Goal: Check status: Check status

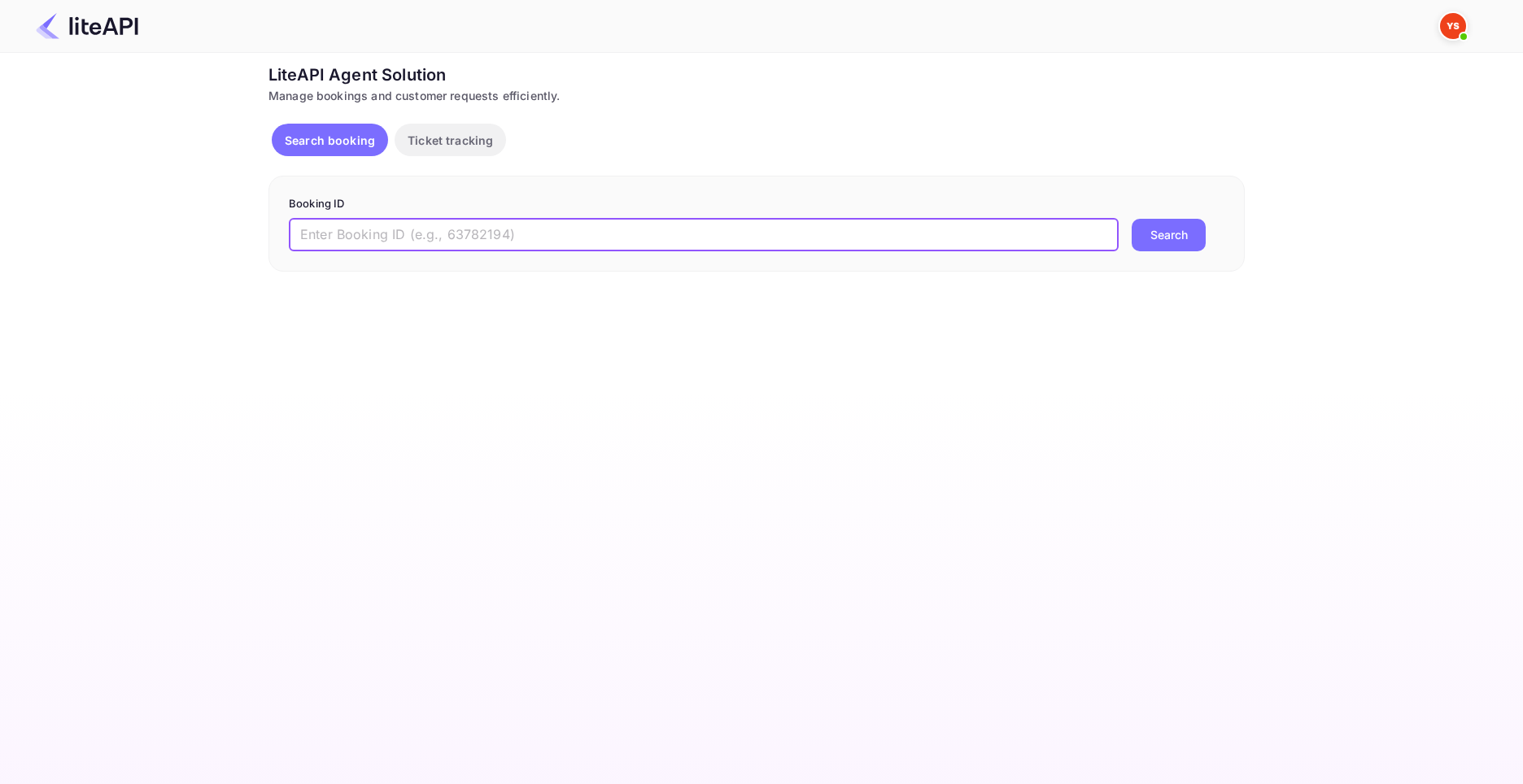
click at [634, 226] on input "text" at bounding box center [703, 234] width 830 height 32
type input "8743328"
click at [1131, 219] on button "Search" at bounding box center [1168, 234] width 74 height 32
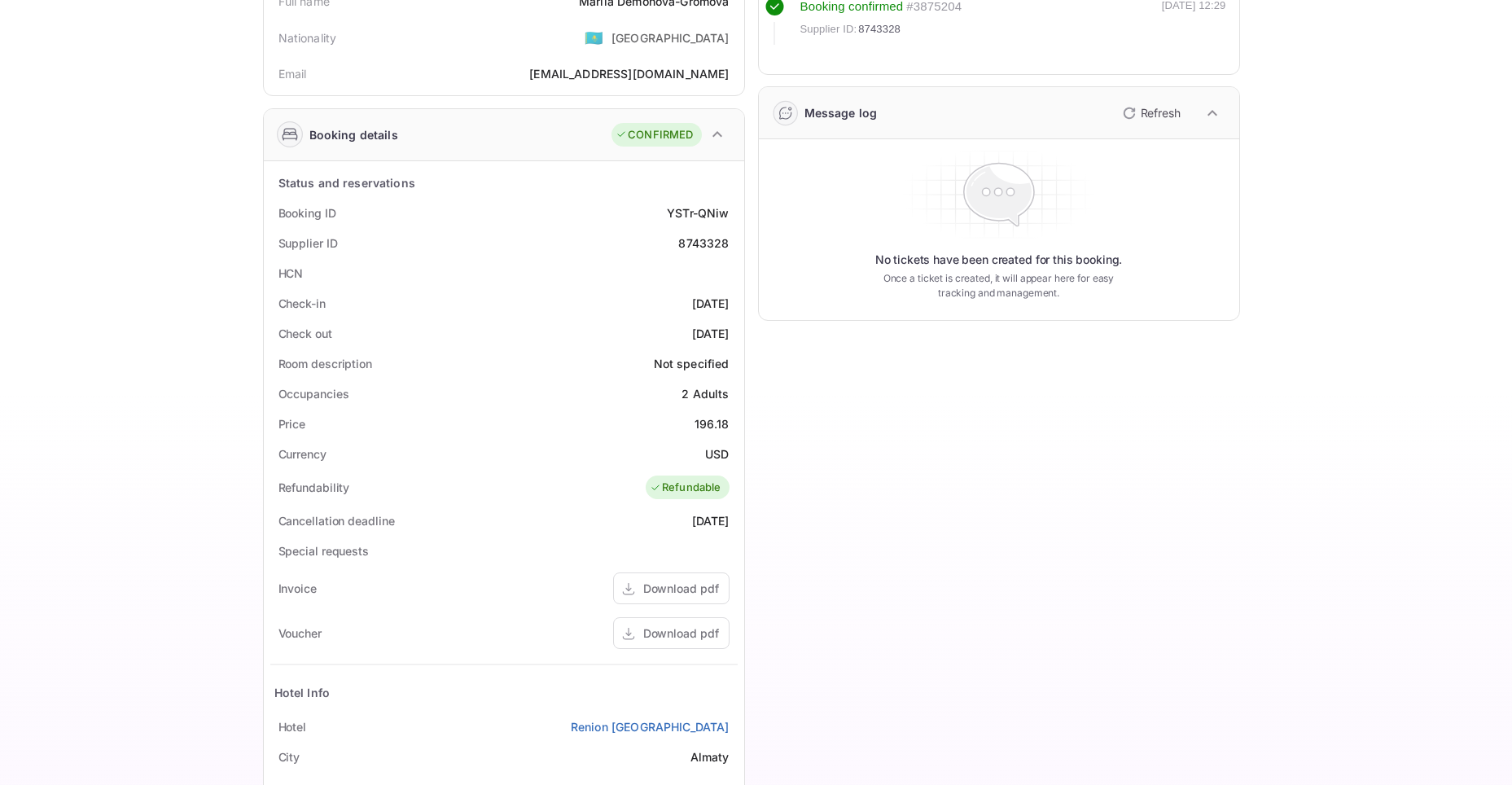
scroll to position [400, 0]
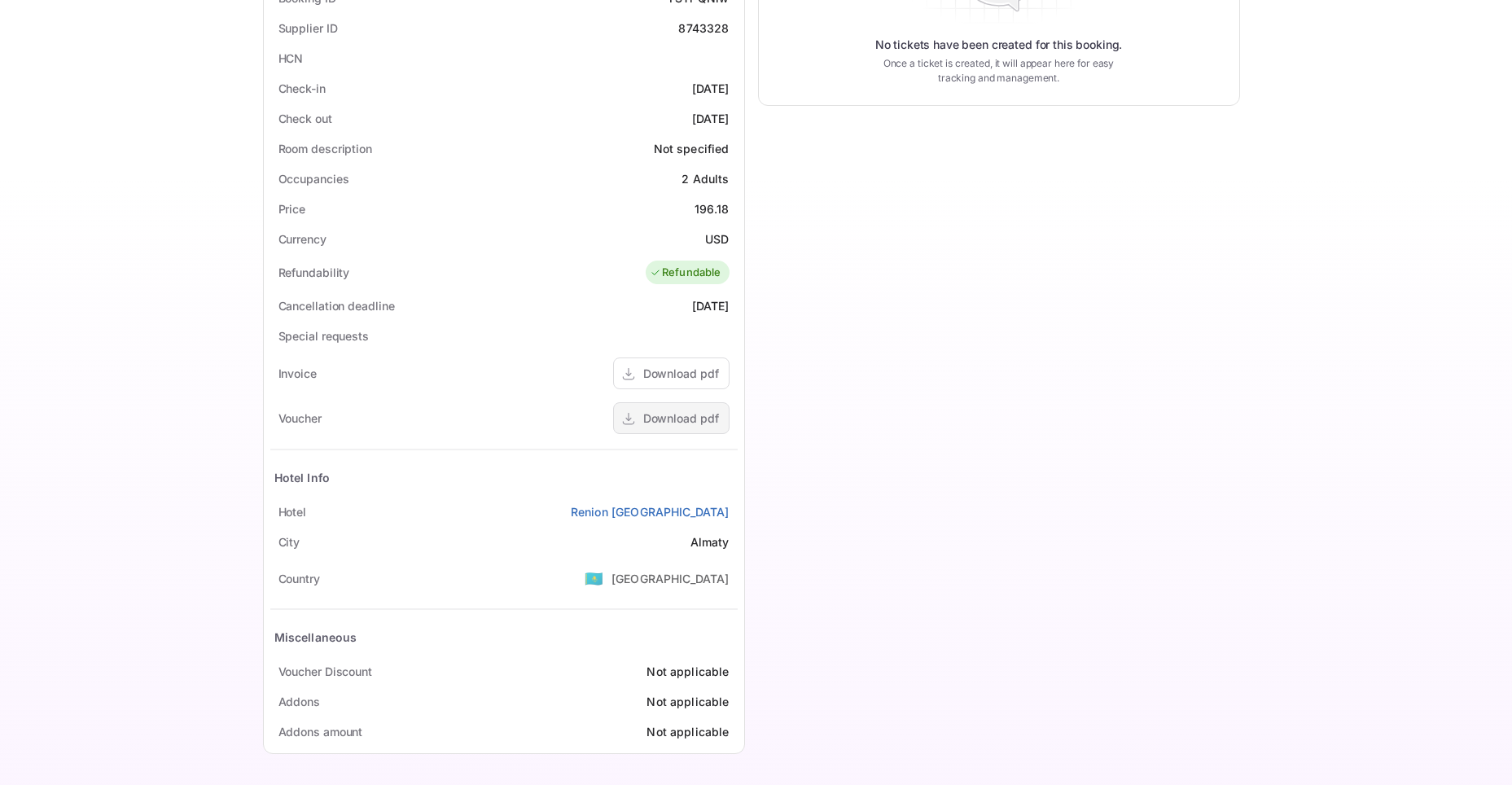
click at [657, 419] on div "Download pdf" at bounding box center [681, 418] width 76 height 18
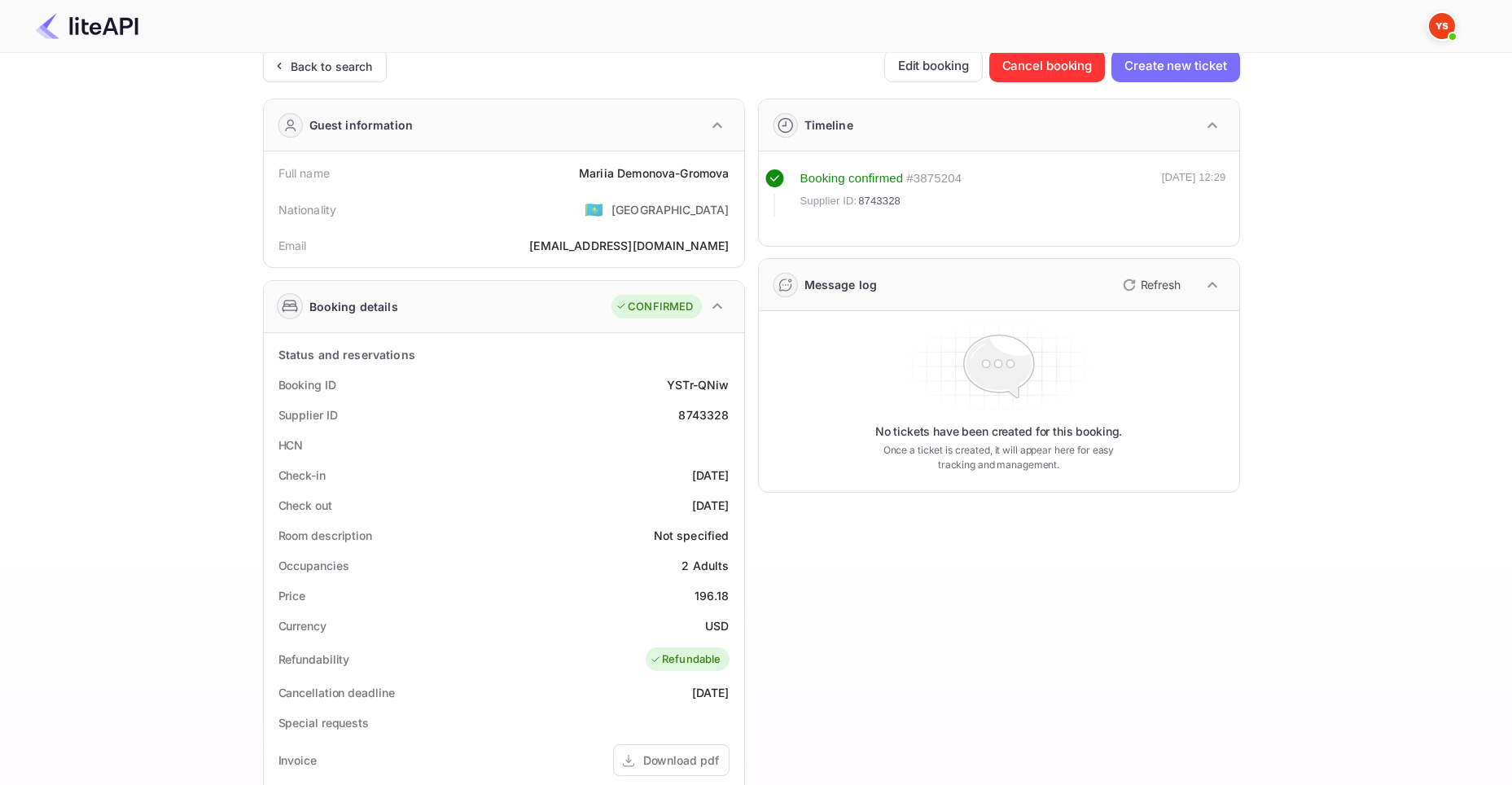
scroll to position [0, 0]
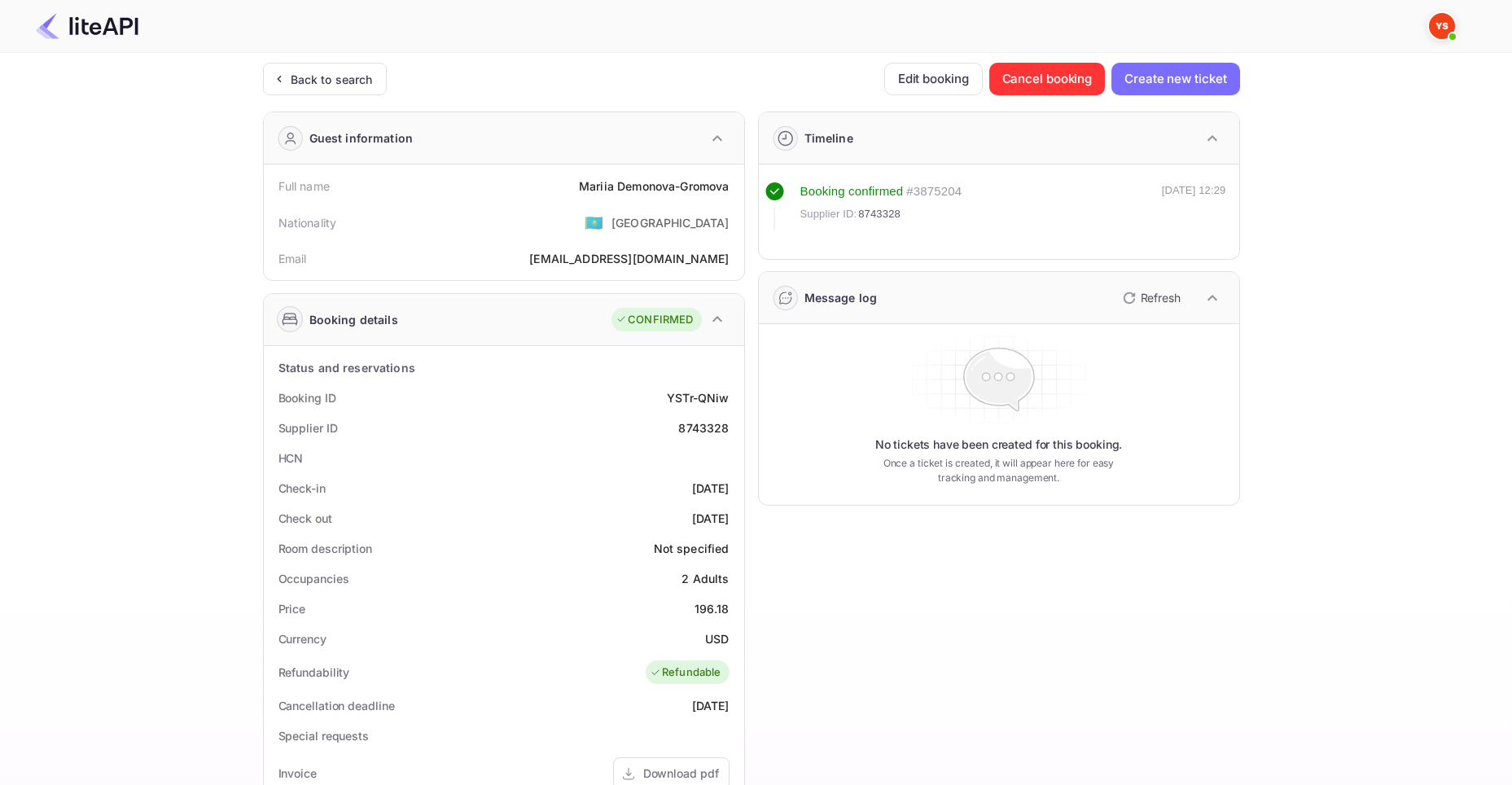
click at [299, 101] on div "Back to search Edit booking Cancel booking Create new ticket Guest information …" at bounding box center [752, 614] width 976 height 1103
click at [291, 84] on div "Back to search" at bounding box center [332, 80] width 82 height 18
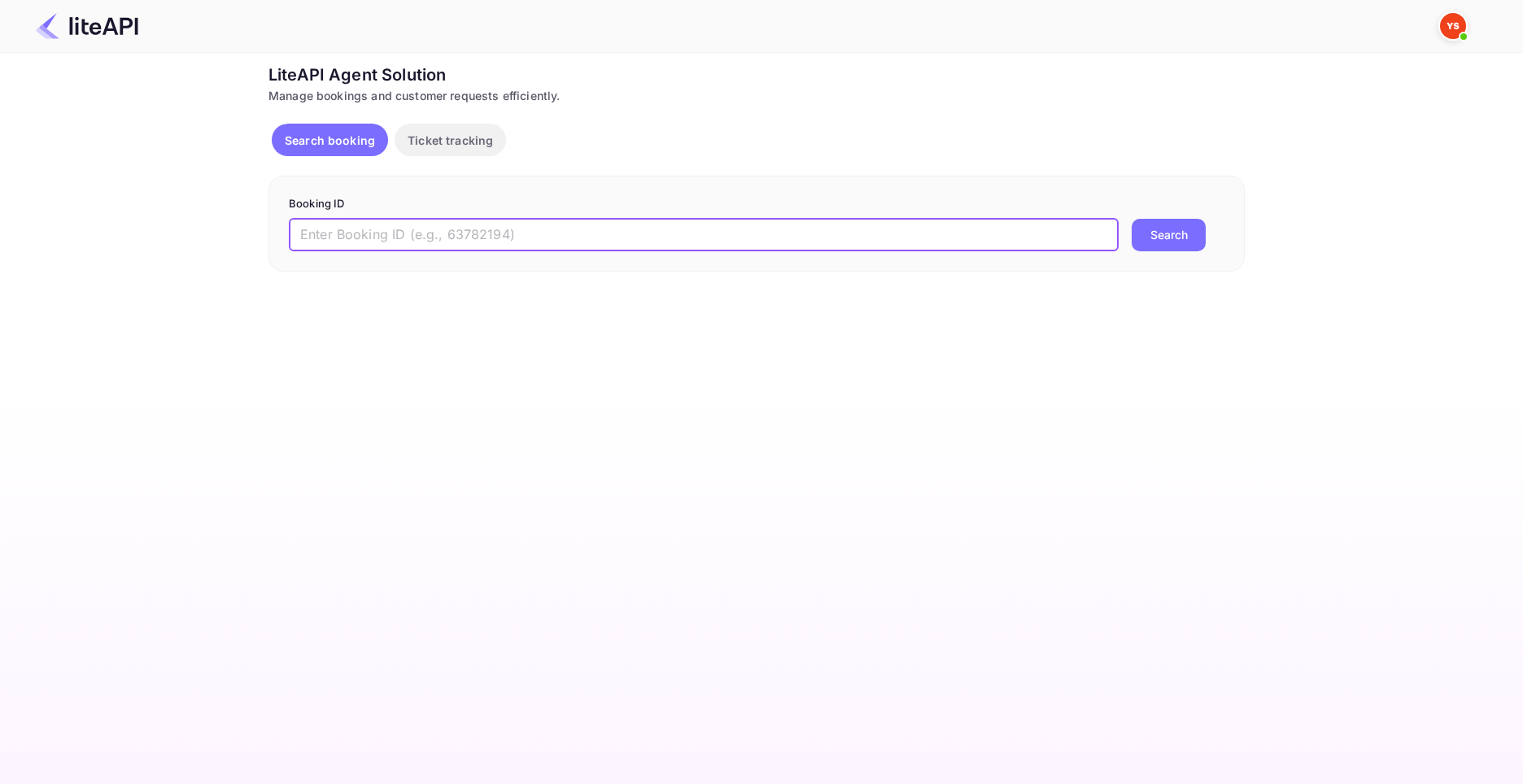
click at [368, 240] on input "text" at bounding box center [703, 234] width 830 height 32
paste input "9003951"
type input "9003951"
click at [1131, 219] on button "Search" at bounding box center [1168, 234] width 74 height 32
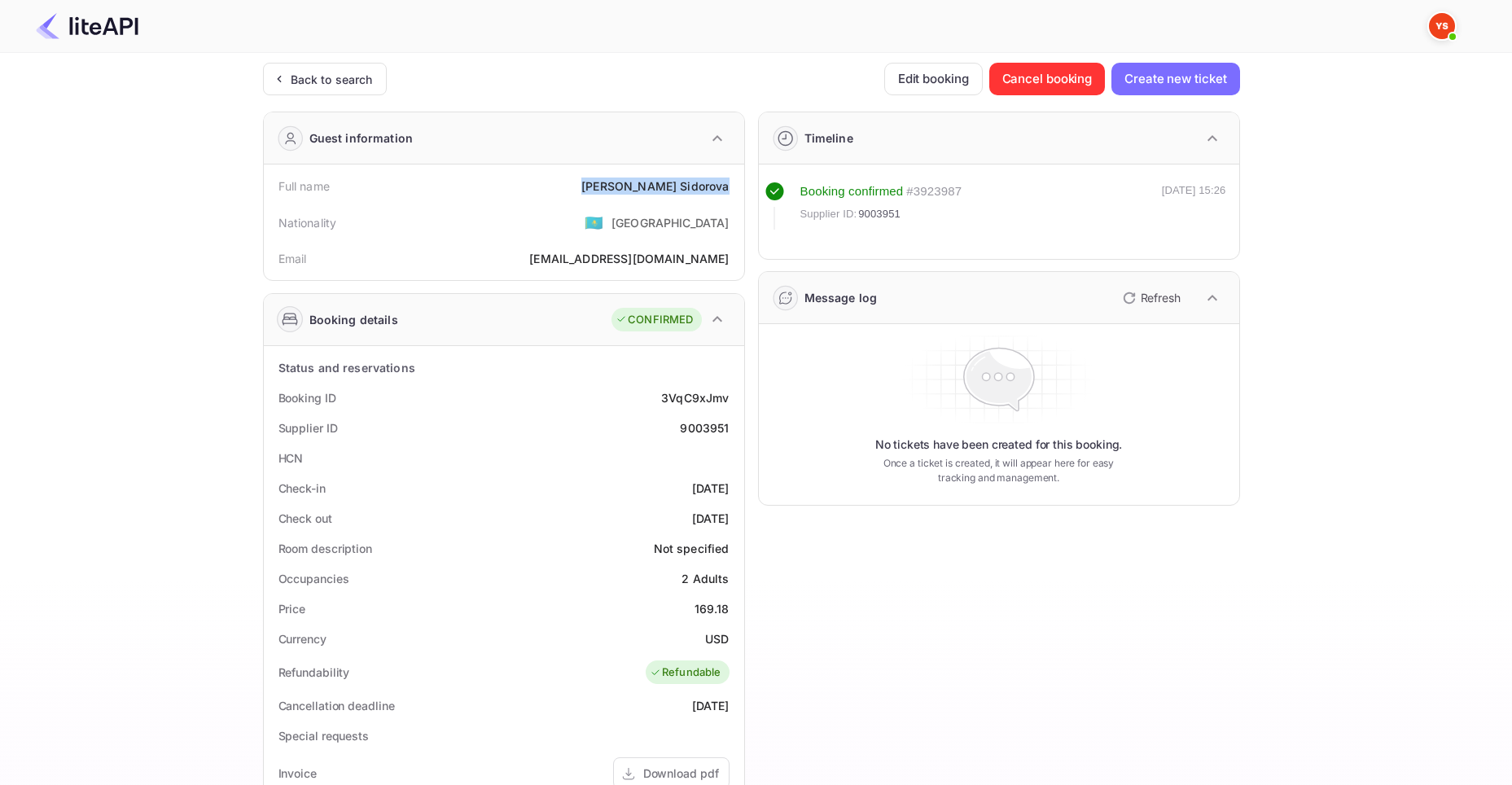
drag, startPoint x: 648, startPoint y: 189, endPoint x: 736, endPoint y: 192, distance: 88.1
click at [737, 191] on div "Full name [PERSON_NAME] Nationality 🇰🇿 [DEMOGRAPHIC_DATA] Email [EMAIL_ADDRESS]…" at bounding box center [503, 222] width 480 height 116
copy div "[PERSON_NAME]"
drag, startPoint x: 702, startPoint y: 606, endPoint x: 731, endPoint y: 607, distance: 29.0
click at [731, 607] on div "Price 169.18" at bounding box center [504, 608] width 467 height 30
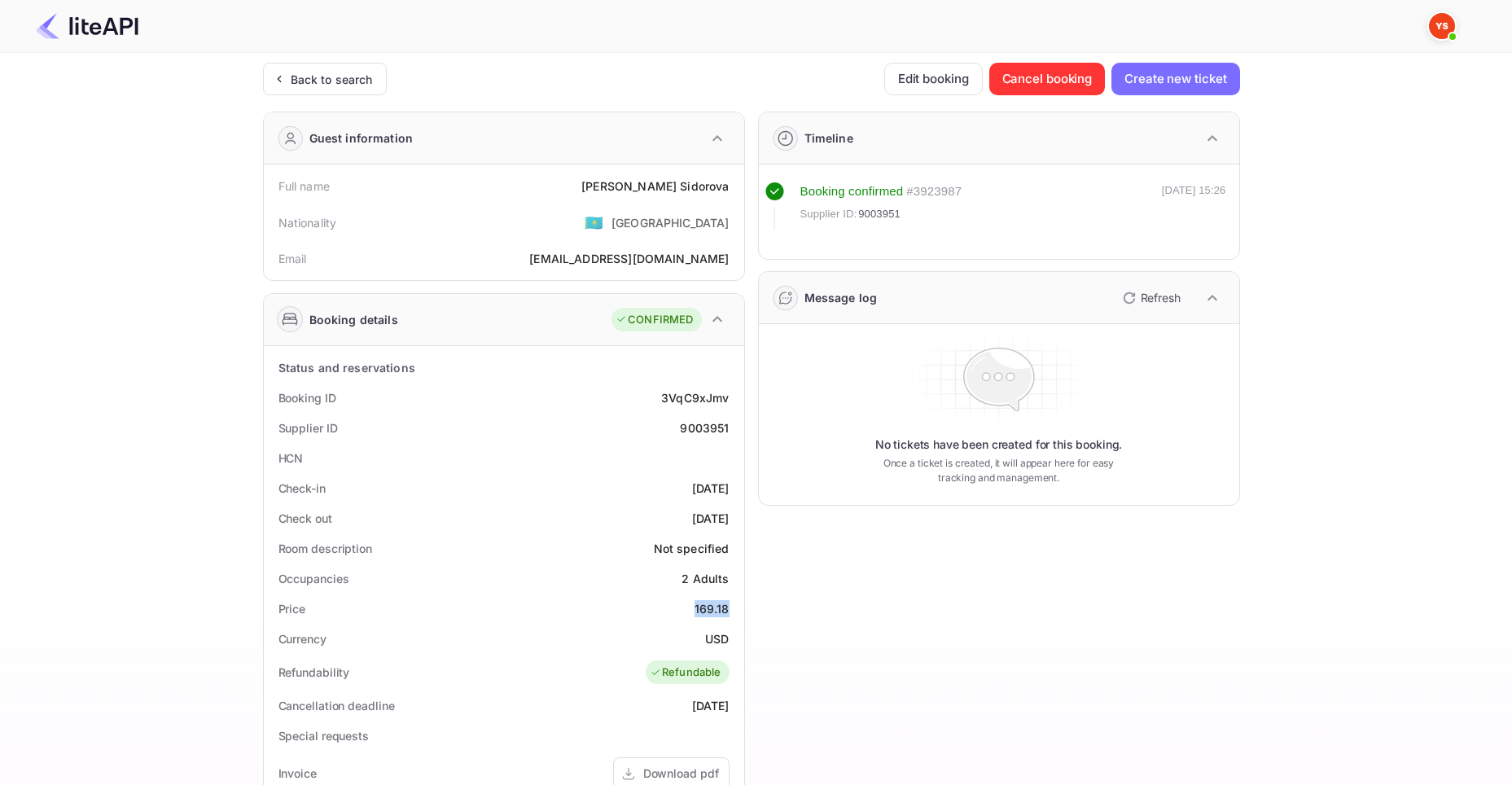
copy div "169.18"
drag, startPoint x: 704, startPoint y: 639, endPoint x: 738, endPoint y: 642, distance: 34.1
click at [738, 642] on div "Status and reservations Booking ID 3VqC9xJmv Supplier ID 9003951 HCN Check-in […" at bounding box center [503, 749] width 480 height 807
copy div "USD"
click at [328, 74] on div "Back to search" at bounding box center [332, 80] width 82 height 18
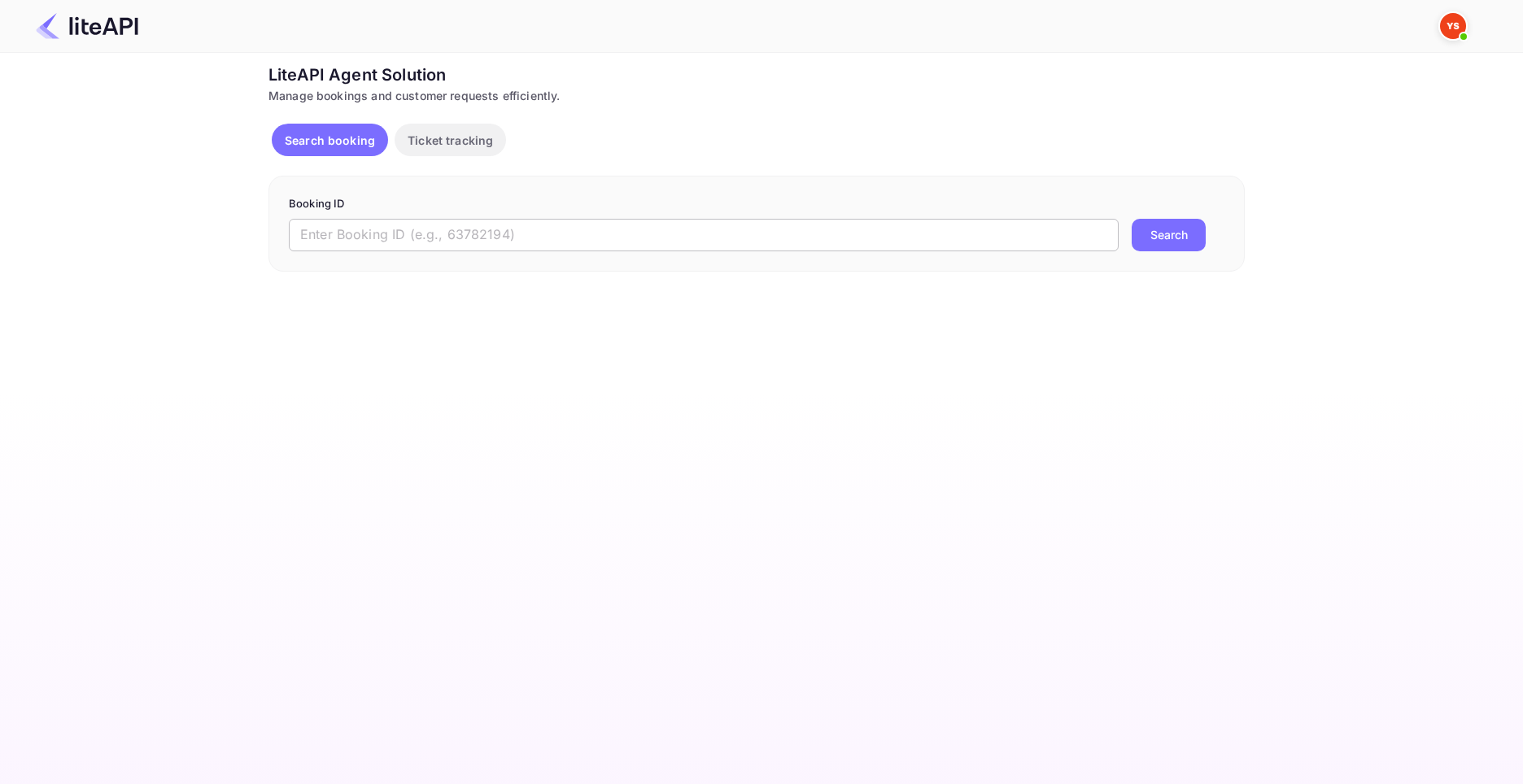
click at [622, 234] on input "text" at bounding box center [703, 234] width 830 height 32
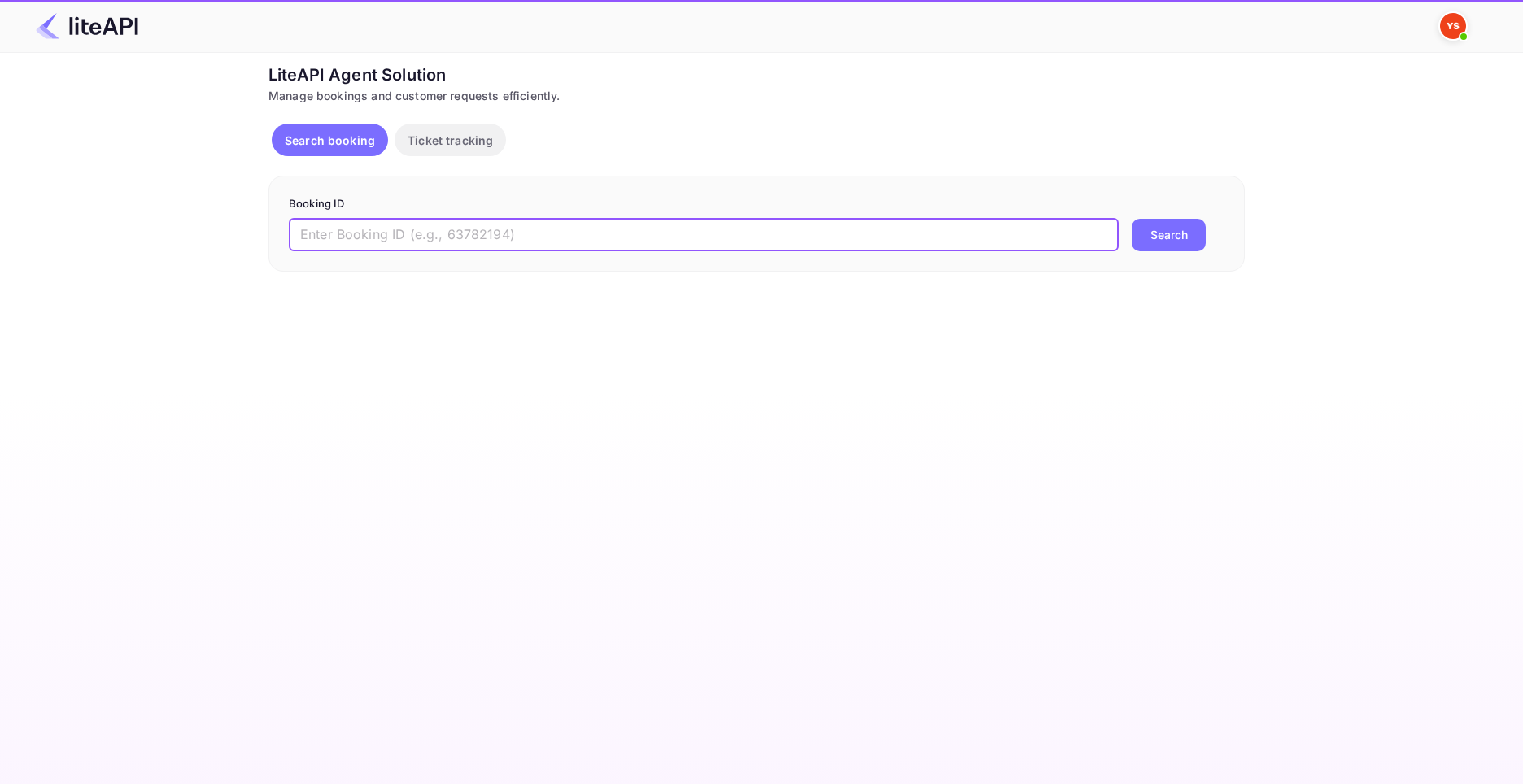
paste input "9003010"
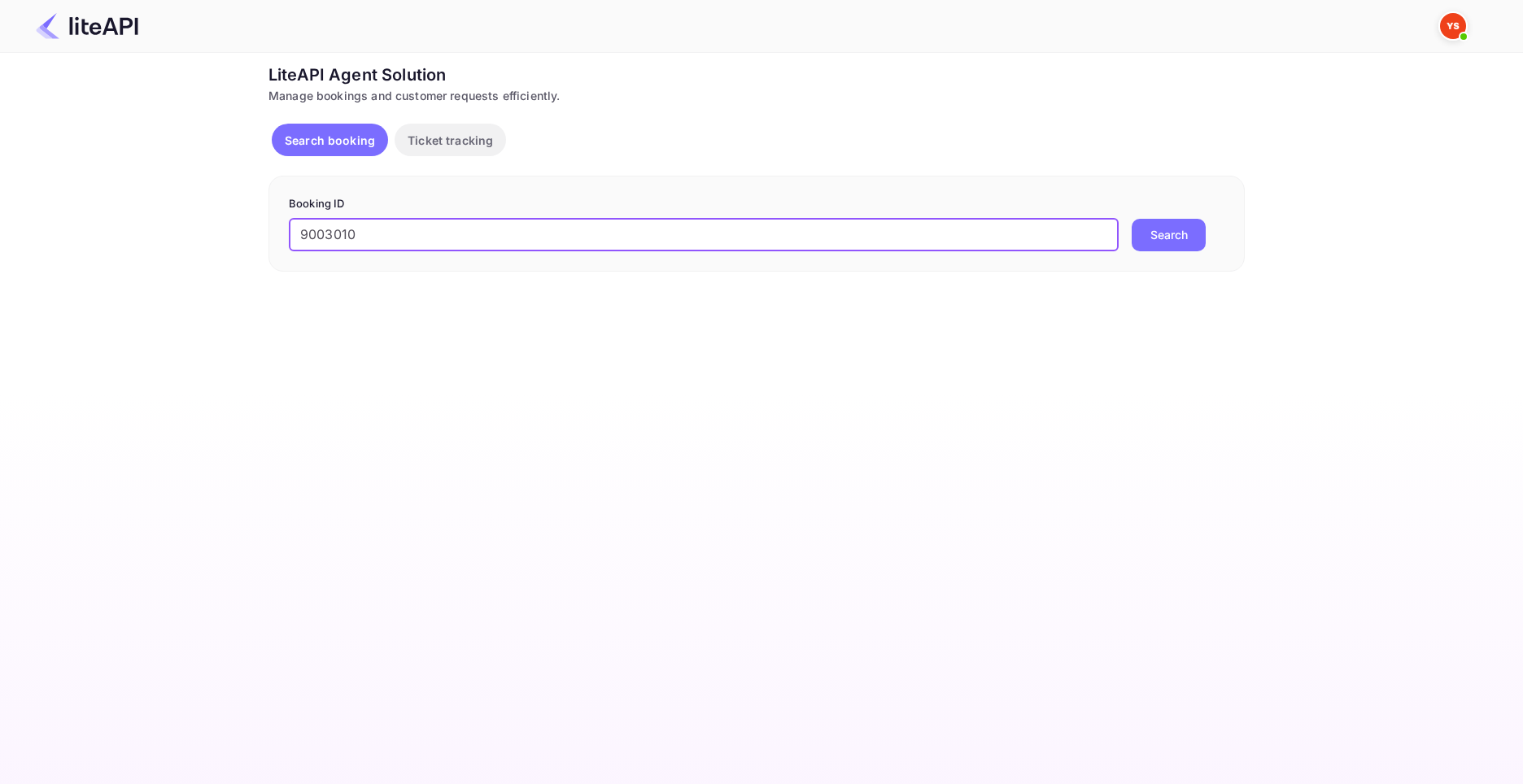
type input "9003010"
click at [1131, 219] on button "Search" at bounding box center [1168, 234] width 74 height 32
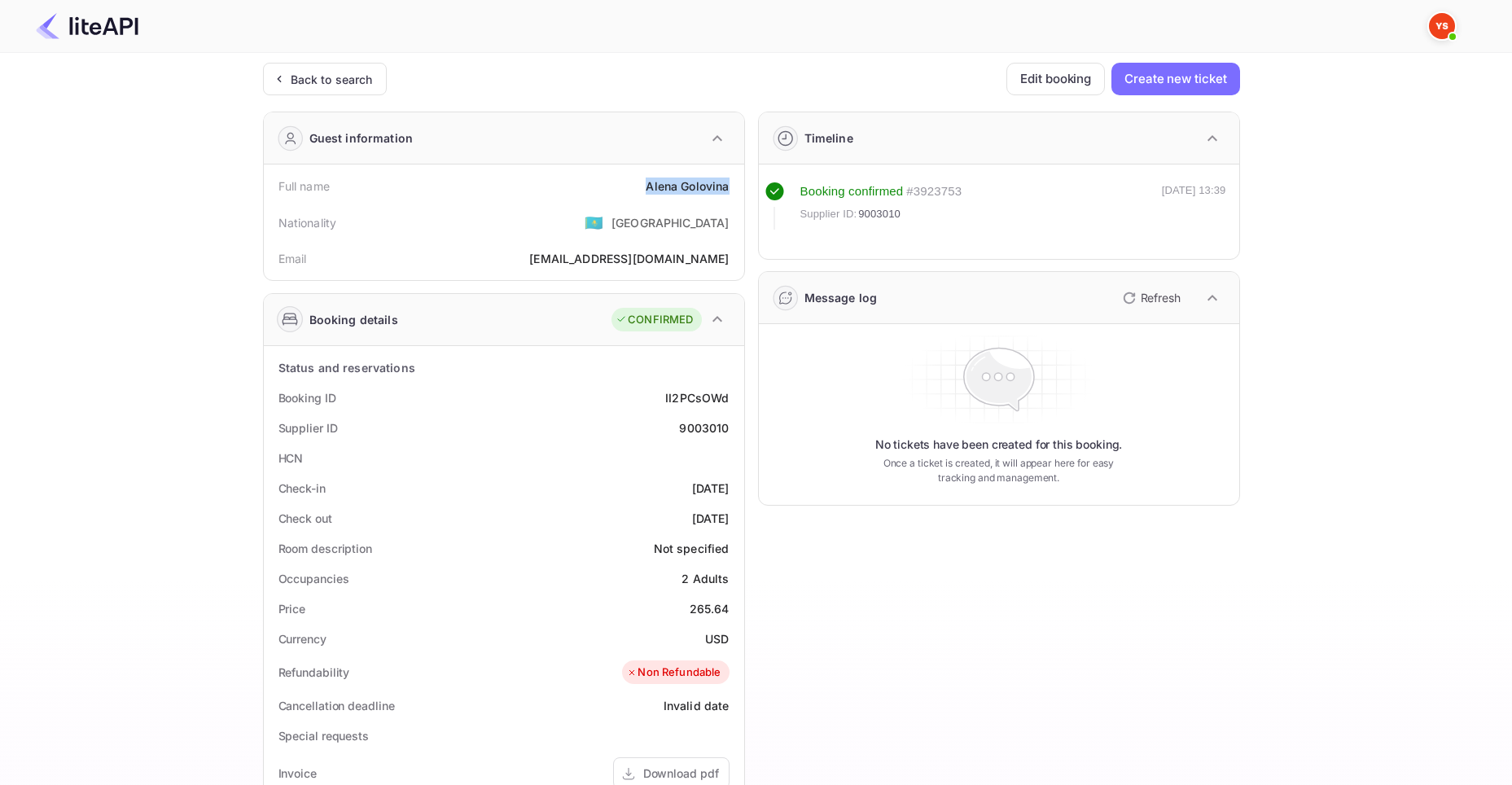
drag, startPoint x: 647, startPoint y: 188, endPoint x: 732, endPoint y: 188, distance: 85.0
click at [732, 188] on div "Full name [PERSON_NAME]" at bounding box center [504, 186] width 467 height 30
copy div "[PERSON_NAME]"
drag, startPoint x: 688, startPoint y: 605, endPoint x: 729, endPoint y: 611, distance: 41.4
click at [729, 608] on div "Price 265.64" at bounding box center [504, 608] width 467 height 30
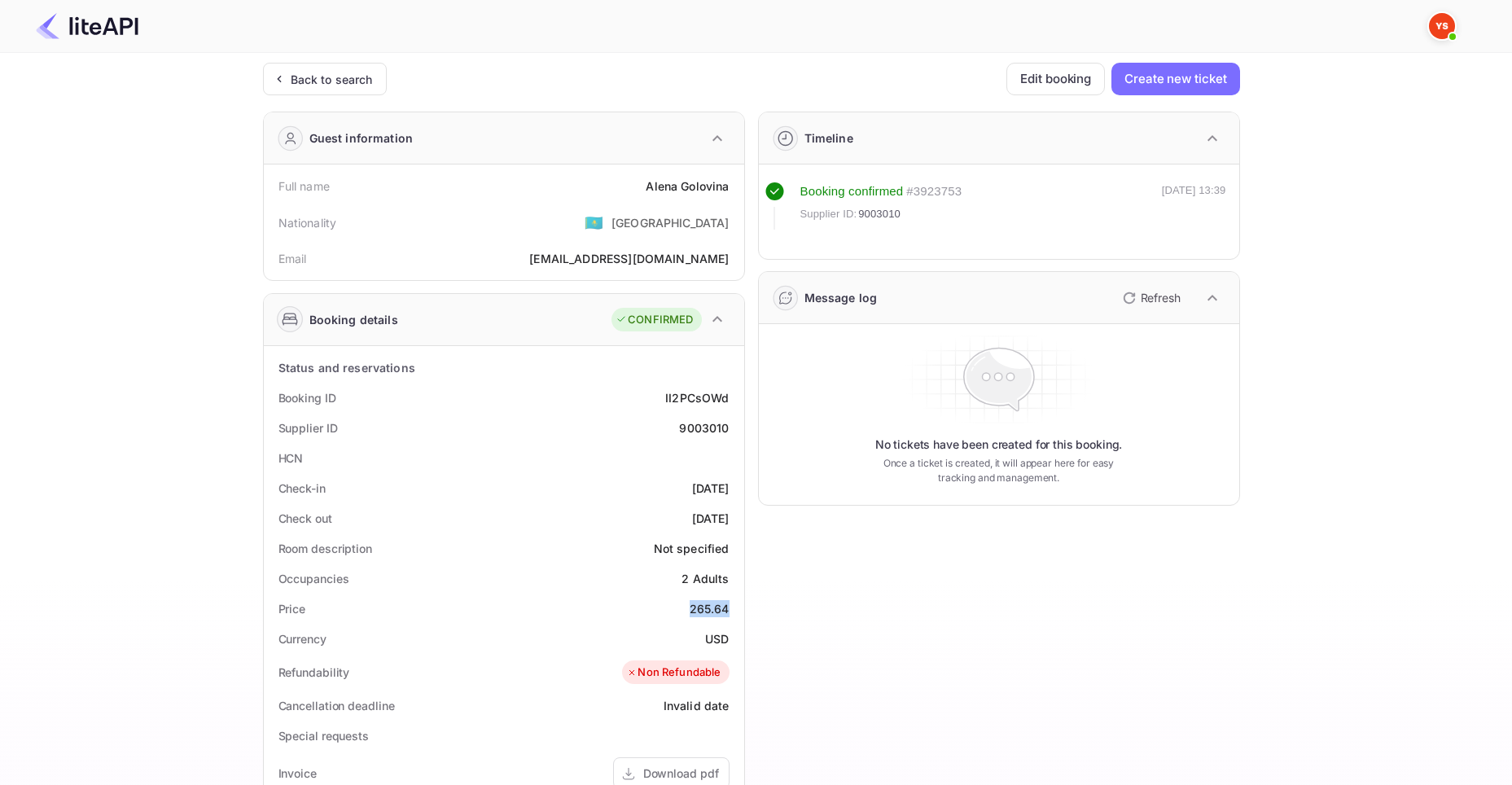
copy div "265.64"
drag, startPoint x: 706, startPoint y: 637, endPoint x: 732, endPoint y: 640, distance: 26.2
click at [732, 640] on div "Currency USD" at bounding box center [504, 639] width 467 height 30
copy div "USD"
